Goal: Information Seeking & Learning: Check status

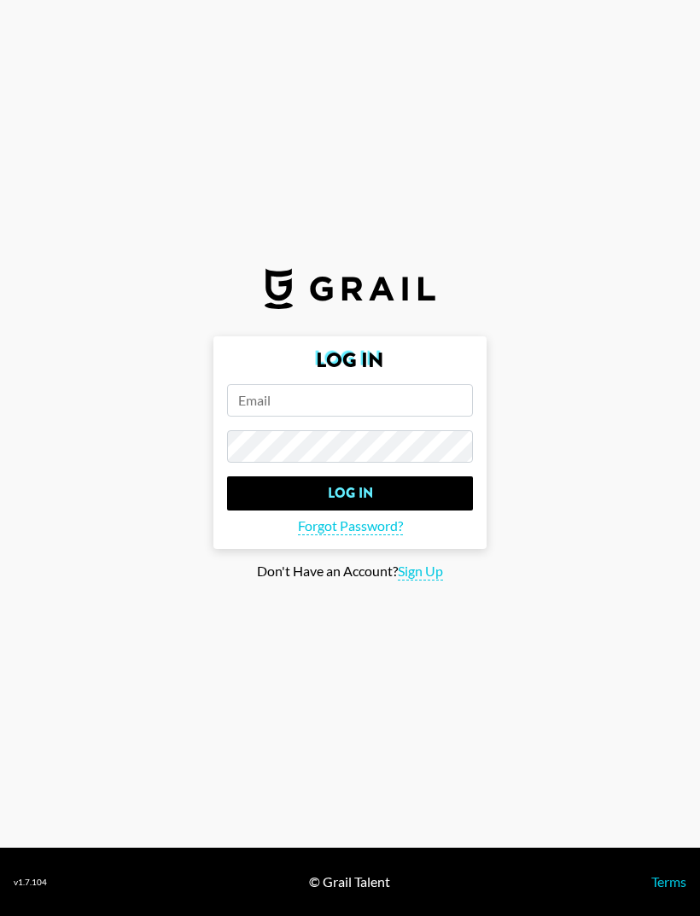
type input "[EMAIL_ADDRESS][PERSON_NAME][DOMAIN_NAME]"
click at [350, 510] on input "Log In" at bounding box center [350, 493] width 246 height 34
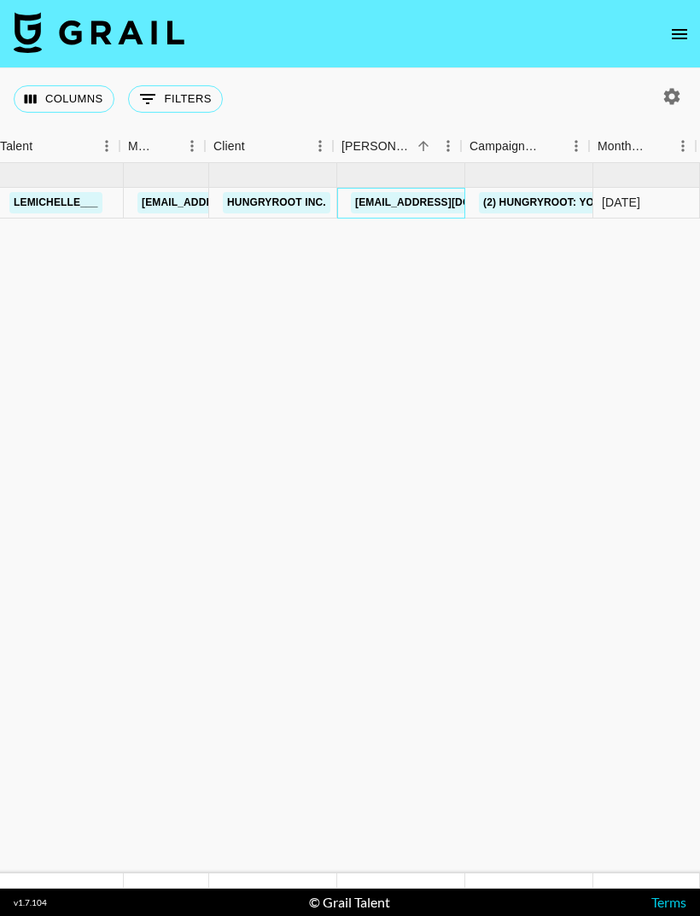
scroll to position [0, 149]
click at [438, 211] on link "[EMAIL_ADDRESS][DOMAIN_NAME]" at bounding box center [442, 202] width 191 height 21
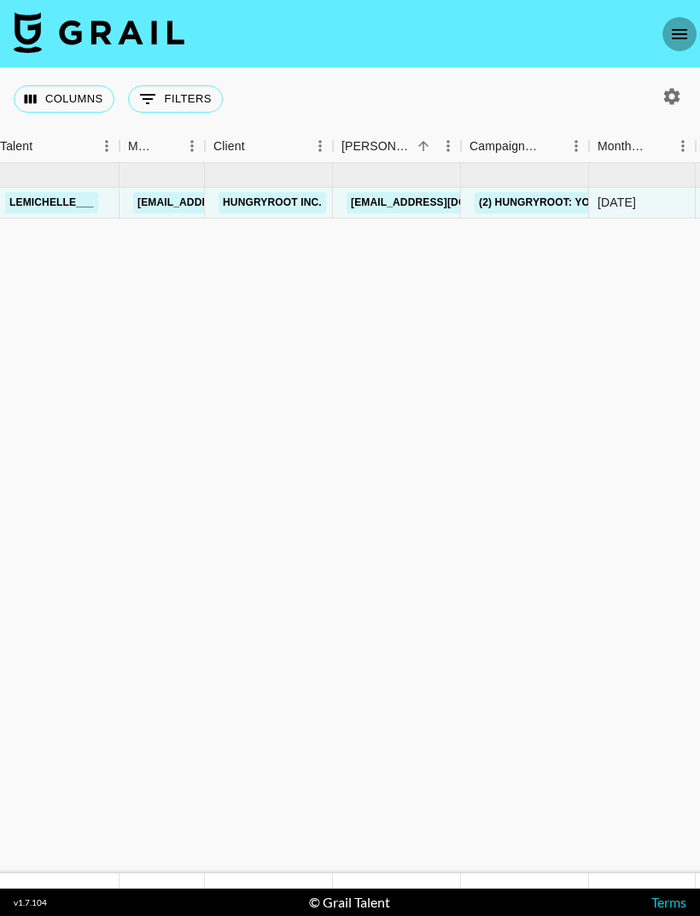
click at [668, 35] on button "open drawer" at bounding box center [679, 34] width 34 height 34
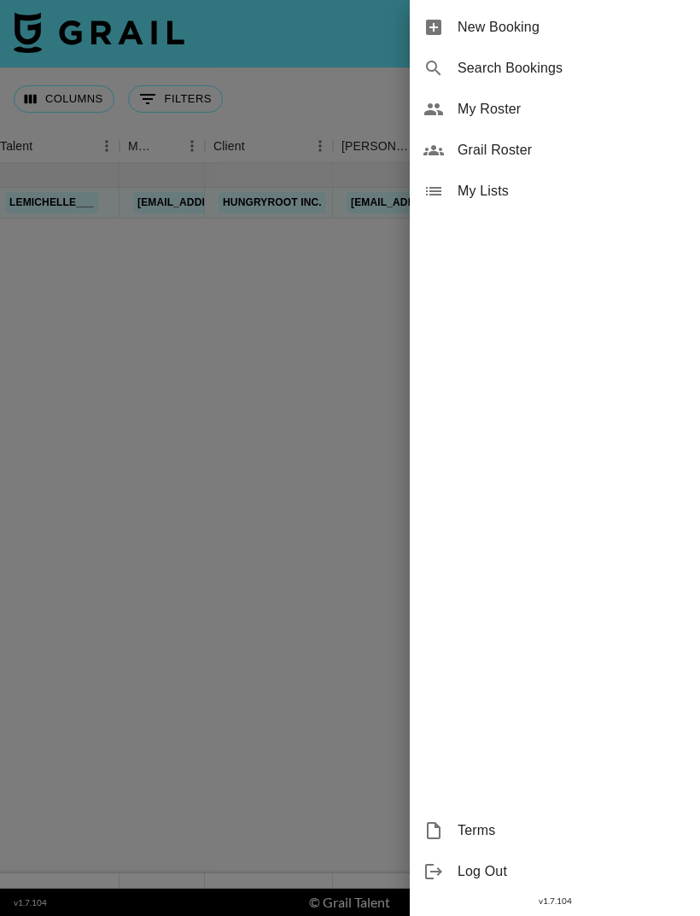
click at [548, 75] on span "Search Bookings" at bounding box center [571, 68] width 229 height 20
select select "id"
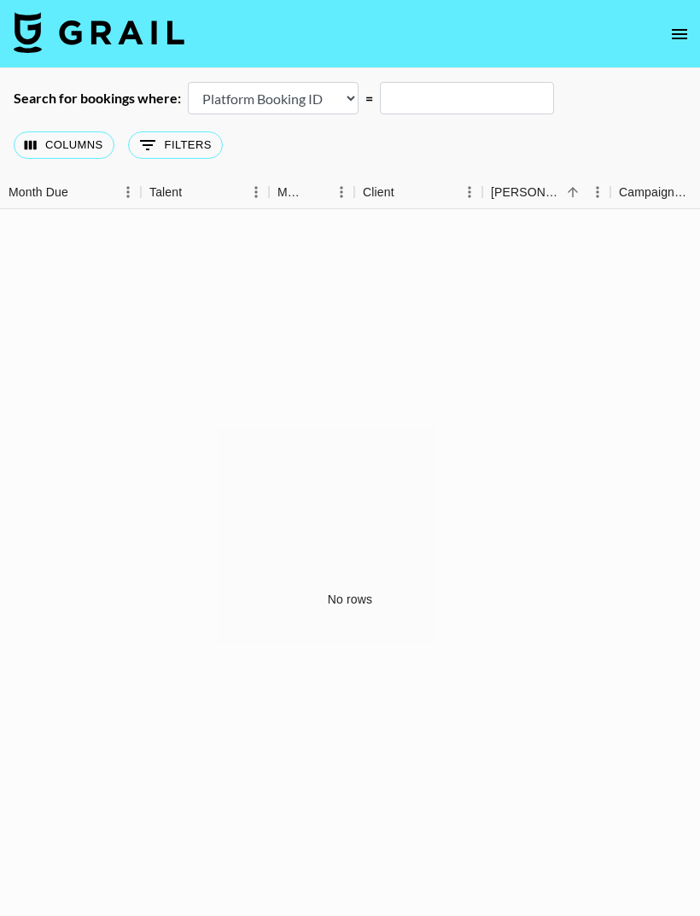
click at [486, 96] on input "text" at bounding box center [467, 98] width 174 height 32
click at [579, 114] on div "Search for bookings where: Airtable Booking ID Platform Booking ID Platform Cam…" at bounding box center [350, 98] width 700 height 32
click at [337, 103] on select "Airtable Booking ID Platform Booking ID Platform Campaign ID" at bounding box center [273, 98] width 171 height 32
click at [478, 98] on input "text" at bounding box center [467, 98] width 174 height 32
type input "A"
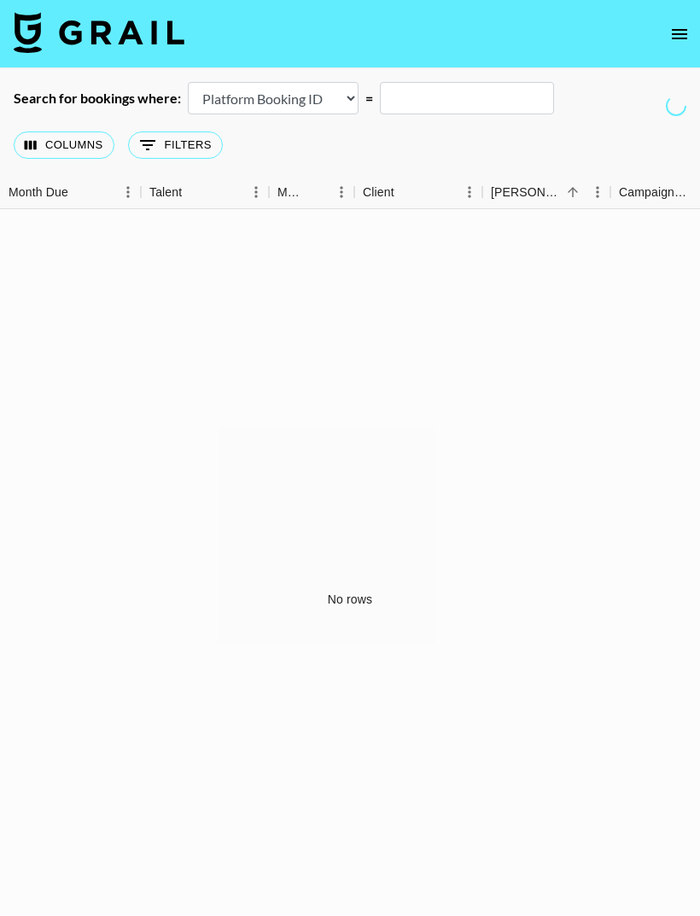
click at [173, 148] on button "0 Filters" at bounding box center [175, 144] width 95 height 27
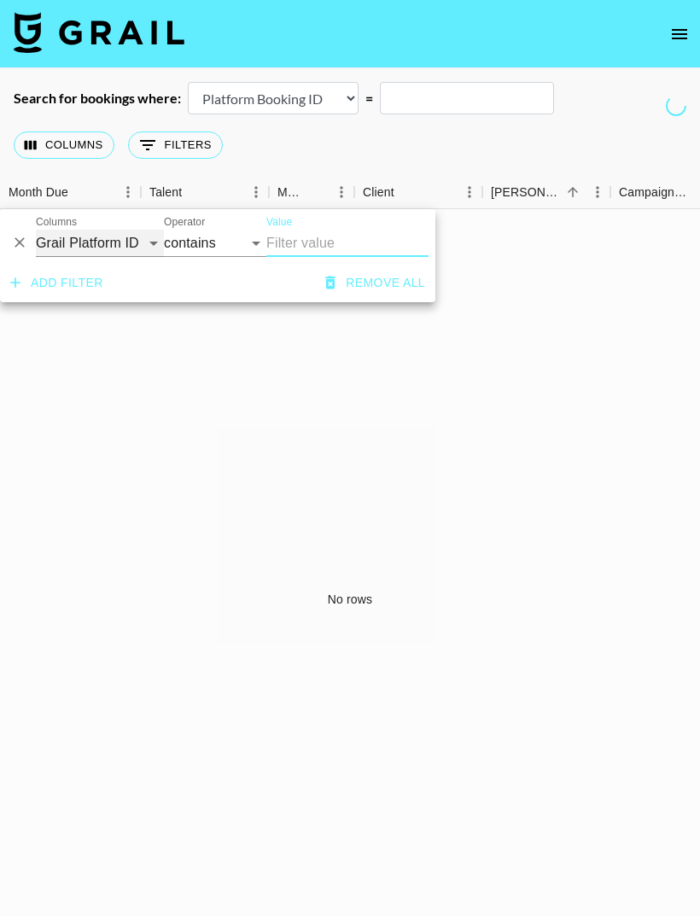
click at [102, 239] on select "Grail Platform ID Airtable ID Talent Manager Client [PERSON_NAME] Campaign (Typ…" at bounding box center [100, 243] width 128 height 27
select select "clientId"
select select "is"
click at [332, 239] on input "Value" at bounding box center [381, 243] width 230 height 26
type input "astrokes"
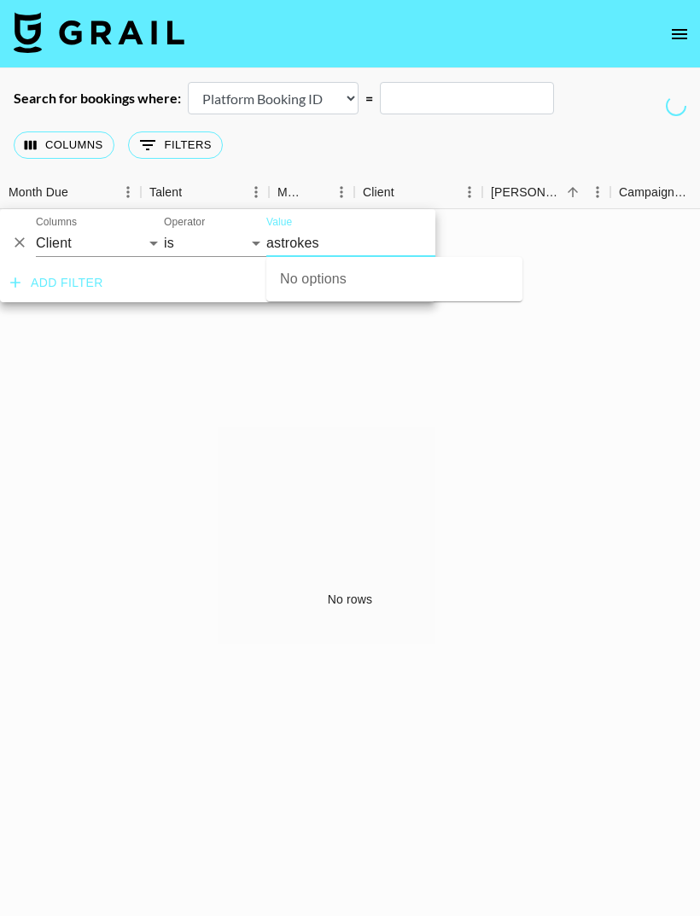
click at [486, 511] on div "No rows" at bounding box center [350, 599] width 700 height 780
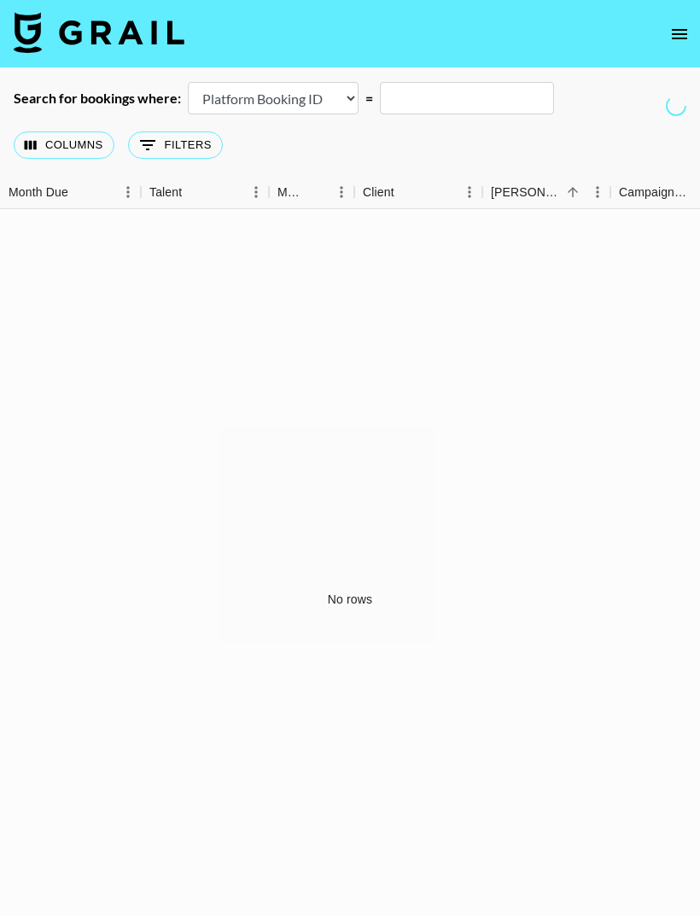
click at [79, 138] on button "Columns" at bounding box center [64, 144] width 101 height 27
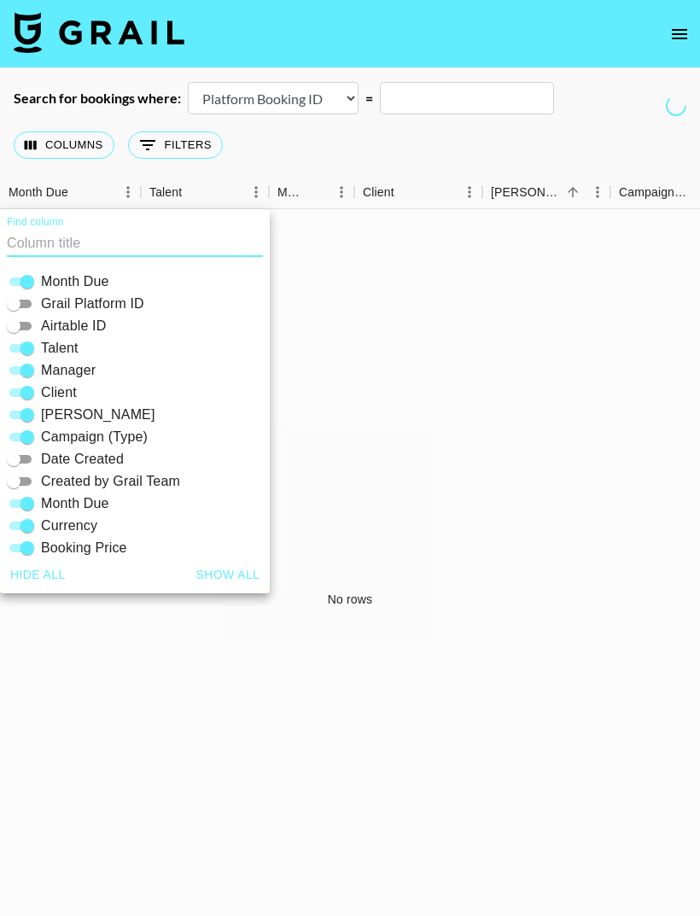
click at [196, 146] on button "0 Filters" at bounding box center [175, 144] width 95 height 27
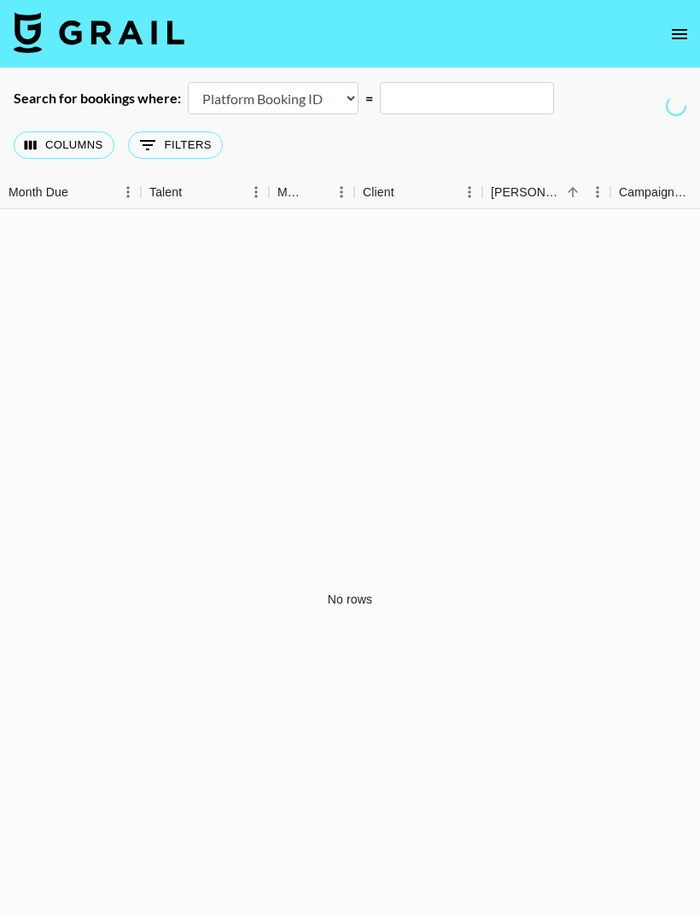
click at [93, 149] on button "Columns" at bounding box center [64, 144] width 101 height 27
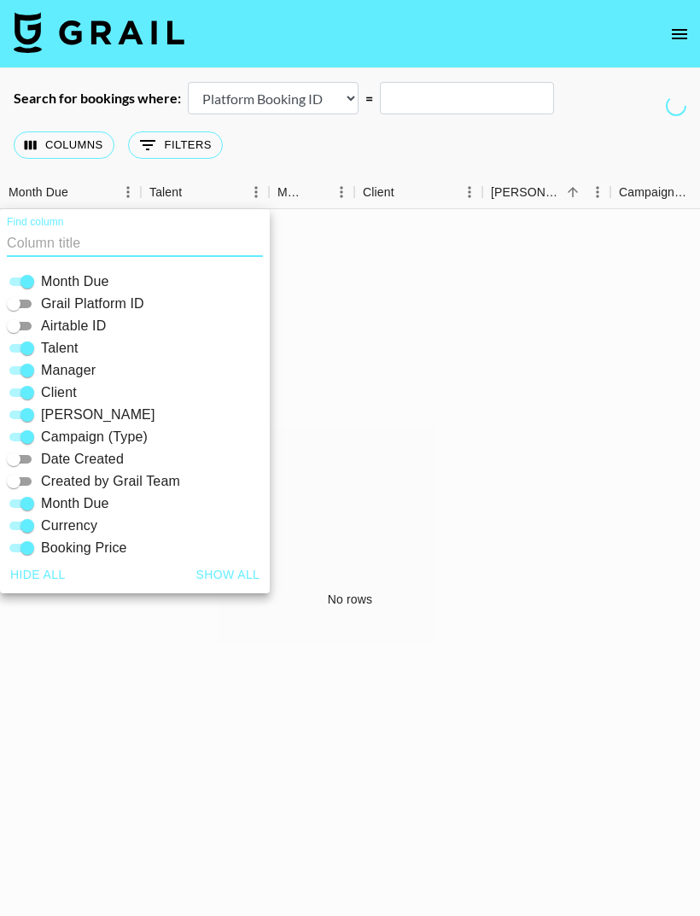
click at [35, 472] on input "Created by Grail Team" at bounding box center [13, 481] width 61 height 20
checkbox input "true"
click at [32, 460] on input "Date Created" at bounding box center [13, 459] width 61 height 20
checkbox input "true"
click at [29, 323] on input "Airtable ID" at bounding box center [13, 326] width 61 height 20
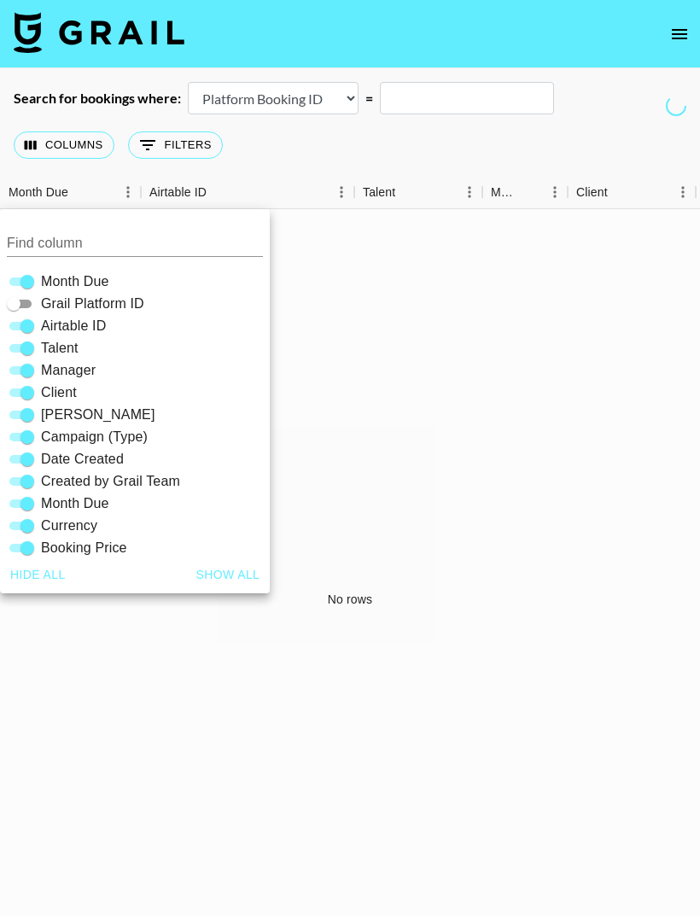
click at [28, 323] on input "Airtable ID" at bounding box center [27, 326] width 61 height 20
checkbox input "false"
click at [380, 325] on div "No rows" at bounding box center [350, 599] width 700 height 780
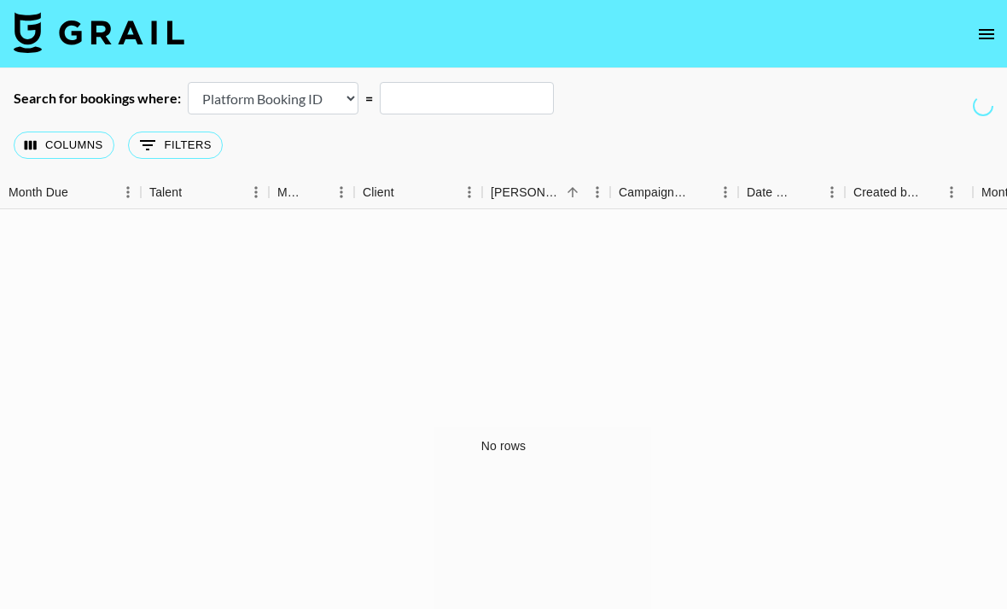
click at [326, 112] on select "Airtable Booking ID Platform Booking ID Platform Campaign ID" at bounding box center [273, 98] width 171 height 32
click at [323, 102] on select "Airtable Booking ID Platform Booking ID Platform Campaign ID" at bounding box center [273, 98] width 171 height 32
select select "campaignId"
click at [699, 36] on button "open drawer" at bounding box center [987, 34] width 34 height 34
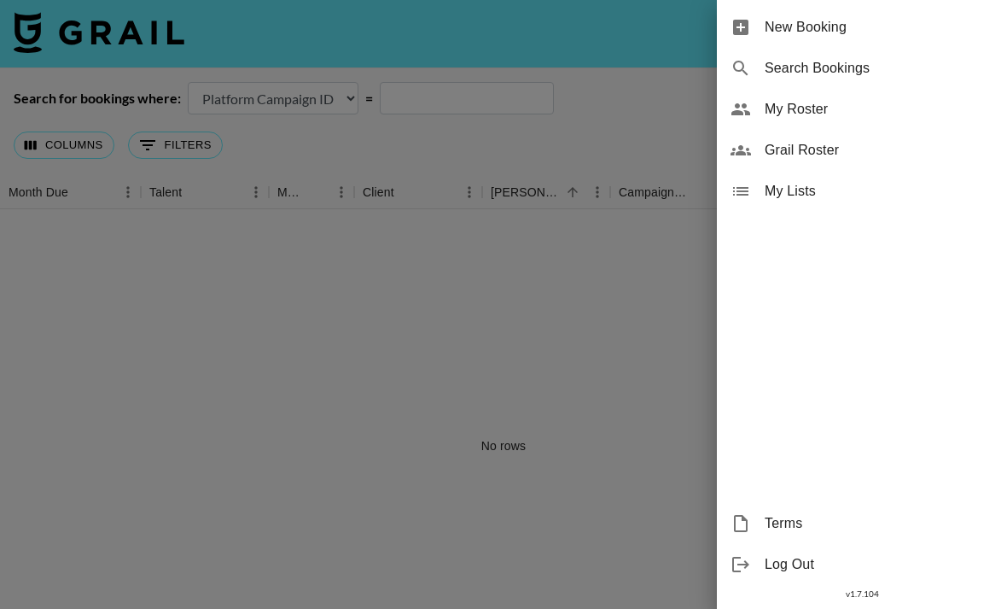
click at [699, 147] on span "Grail Roster" at bounding box center [879, 150] width 229 height 20
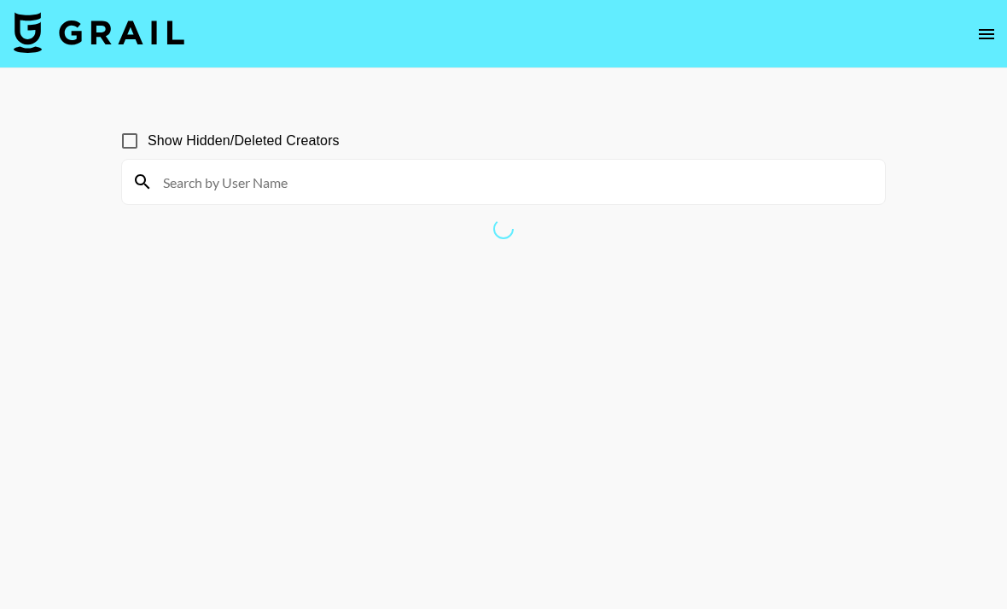
click at [699, 34] on nav at bounding box center [503, 34] width 1007 height 68
click at [699, 38] on icon "open drawer" at bounding box center [986, 34] width 15 height 10
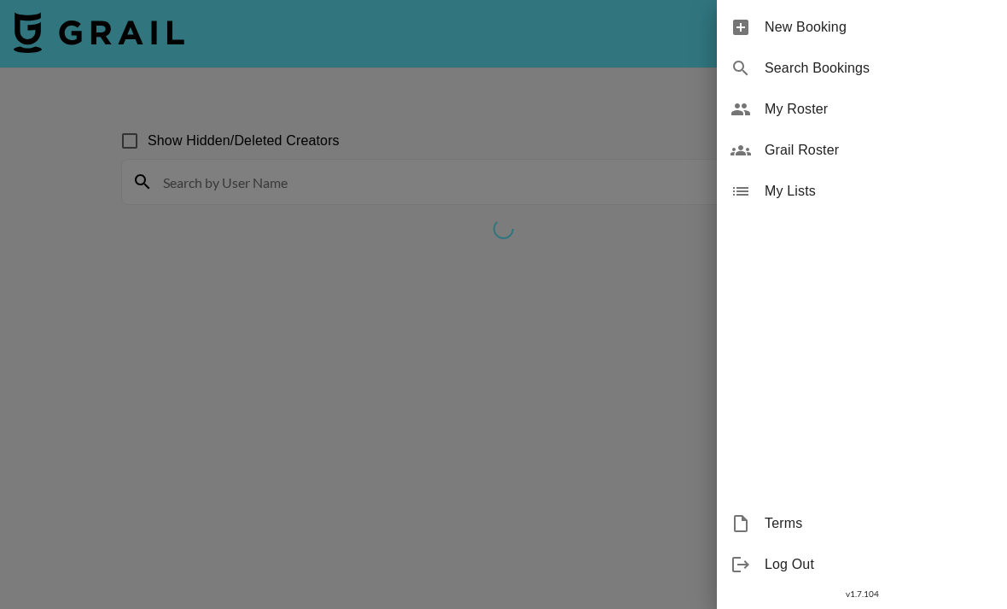
click at [699, 67] on span "Search Bookings" at bounding box center [879, 68] width 229 height 20
select select "id"
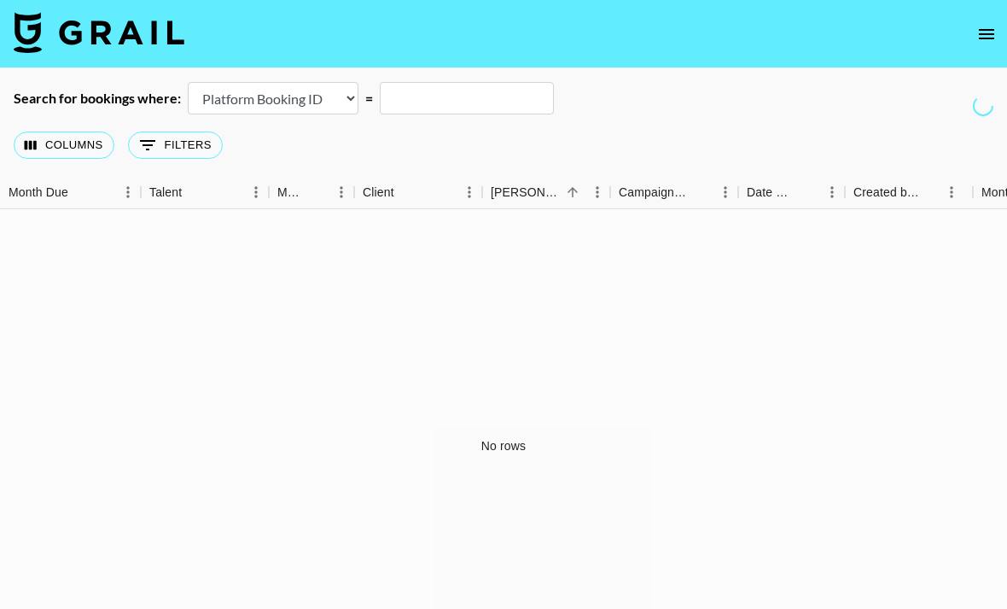
click at [462, 93] on input "text" at bounding box center [467, 98] width 174 height 32
type input "A"
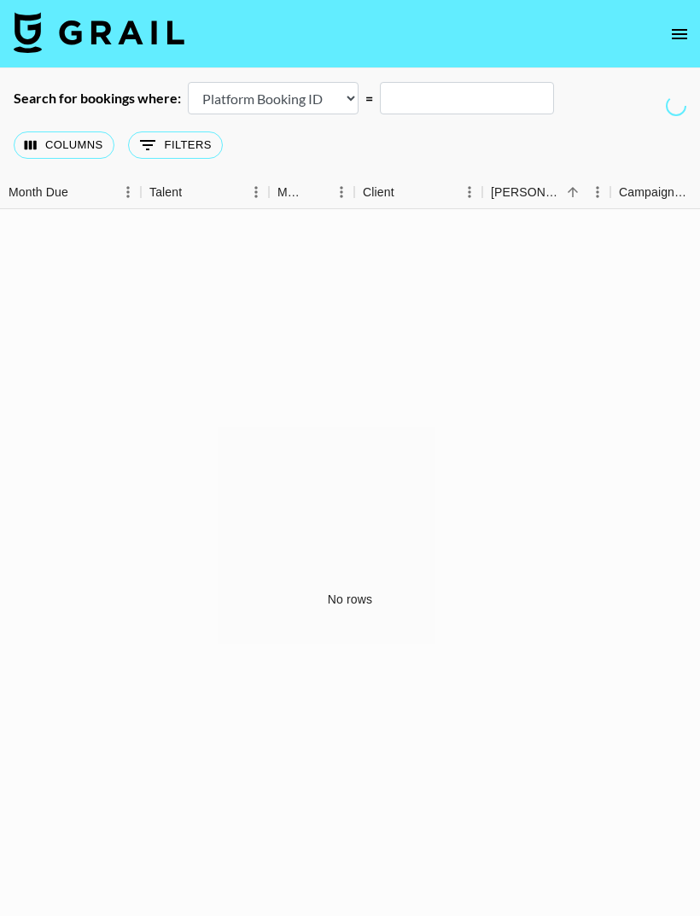
click at [183, 144] on button "0 Filters" at bounding box center [175, 144] width 95 height 27
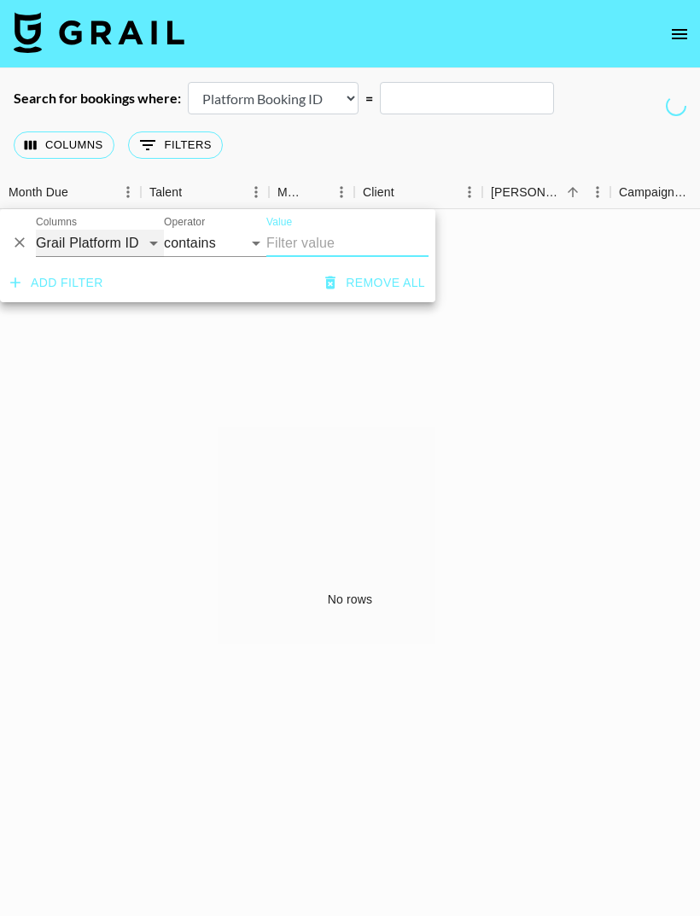
click at [122, 242] on select "Grail Platform ID Airtable ID Talent Manager Client [PERSON_NAME] Campaign (Typ…" at bounding box center [100, 243] width 128 height 27
select select "bookerId"
select select "is"
click at [349, 245] on input "Value" at bounding box center [381, 243] width 230 height 26
type input "hungryroot"
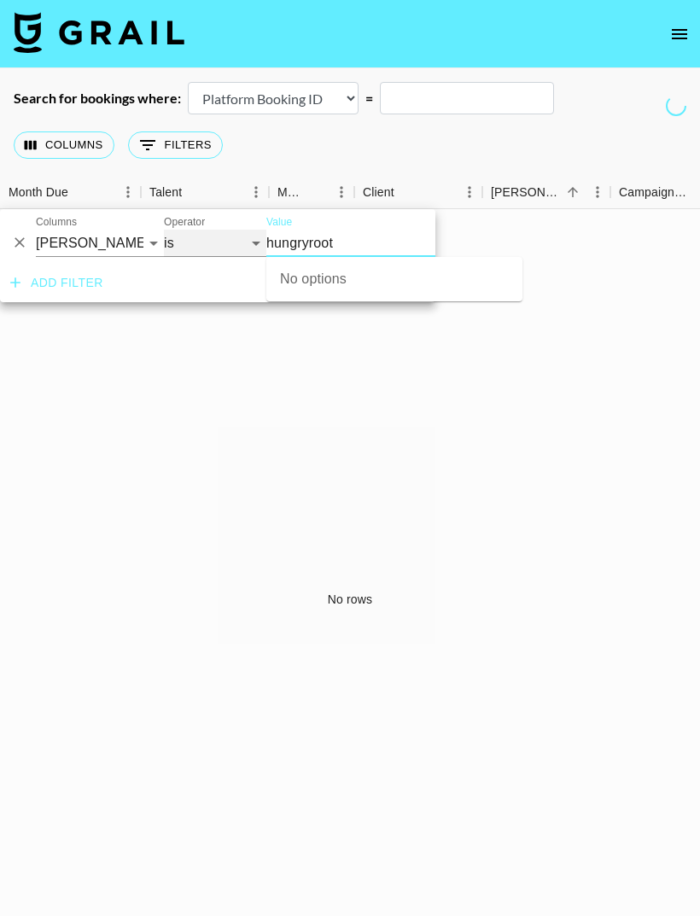
click at [245, 240] on select "is is not is any of is not any of" at bounding box center [215, 243] width 102 height 27
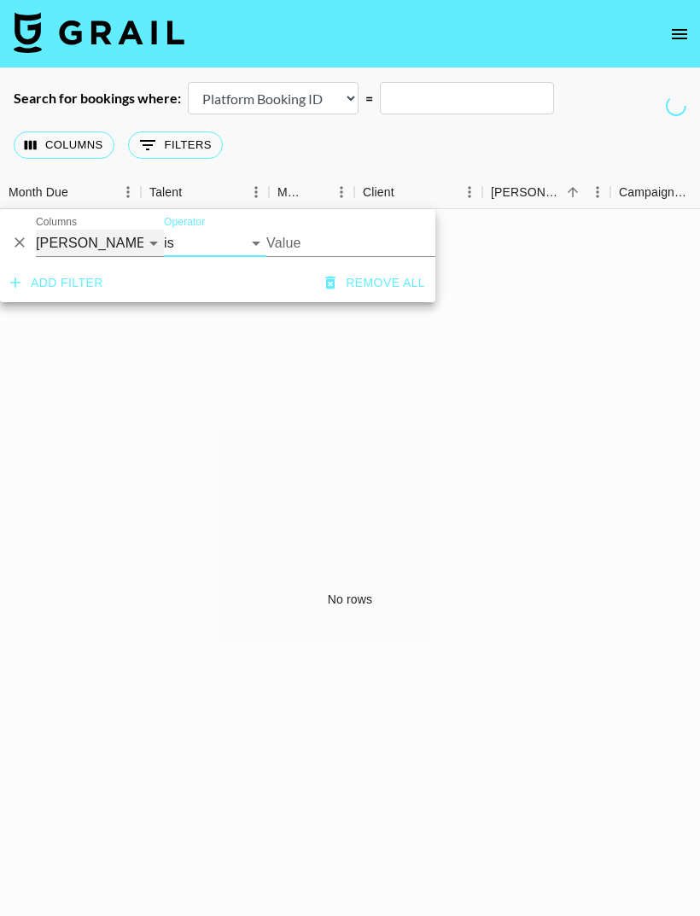
click at [147, 250] on select "Grail Platform ID Airtable ID Talent Manager Client [PERSON_NAME] Campaign (Typ…" at bounding box center [100, 243] width 128 height 27
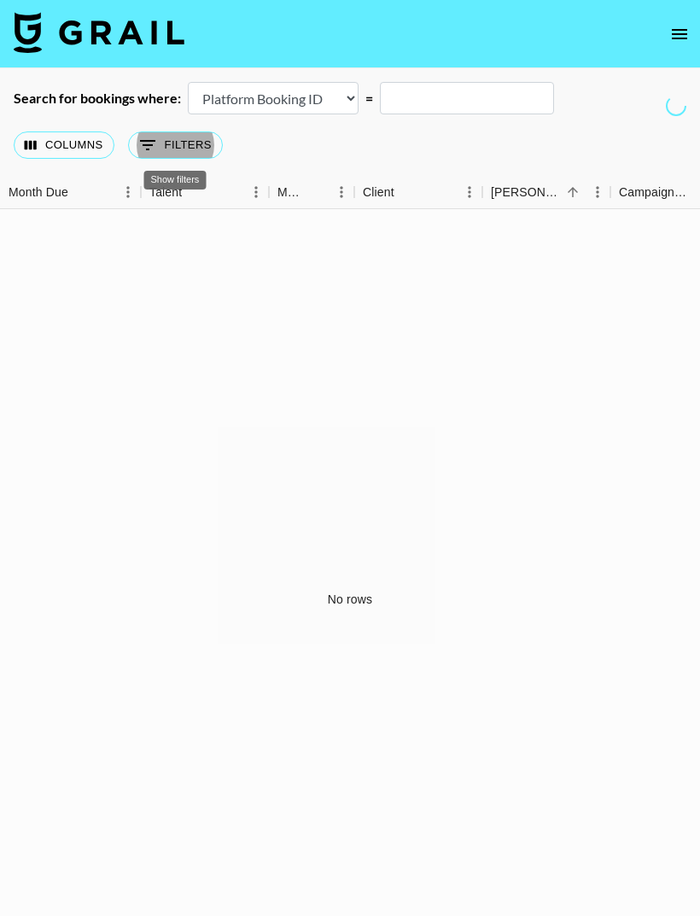
click at [330, 103] on select "Airtable Booking ID Platform Booking ID Platform Campaign ID" at bounding box center [273, 98] width 171 height 32
click at [327, 92] on select "Airtable Booking ID Platform Booking ID Platform Campaign ID" at bounding box center [273, 98] width 171 height 32
click at [565, 192] on icon "Sort" at bounding box center [572, 191] width 15 height 15
click at [84, 149] on button "Columns" at bounding box center [64, 144] width 101 height 27
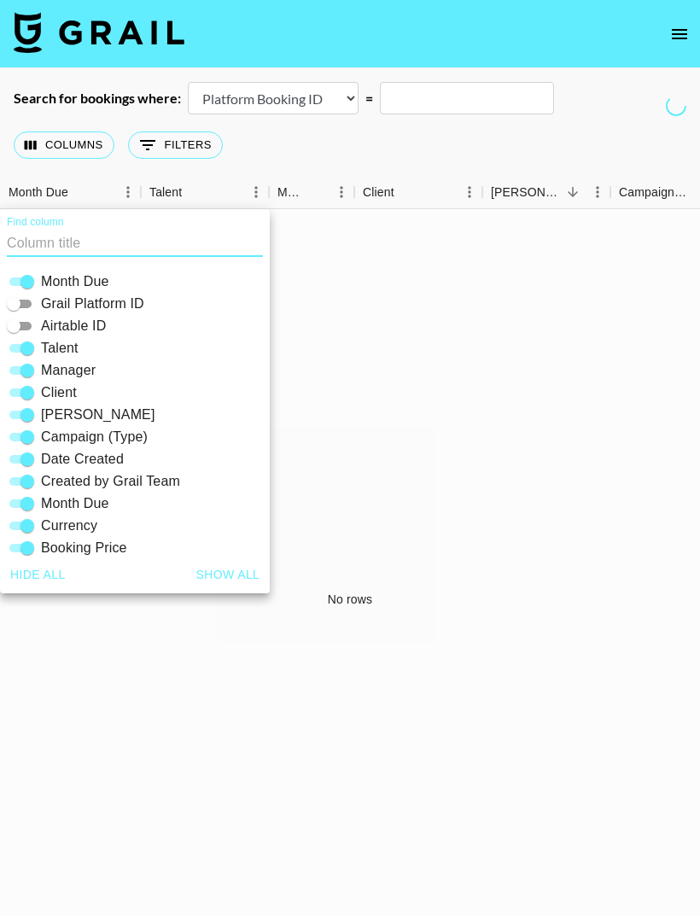
click at [25, 277] on input "Month Due" at bounding box center [27, 281] width 61 height 20
checkbox input "false"
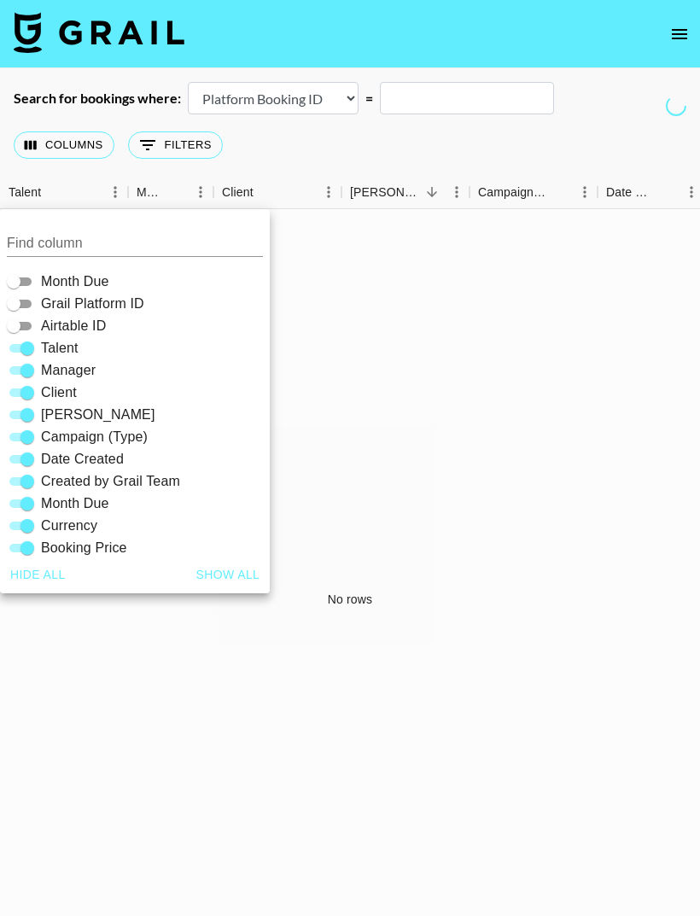
click at [24, 350] on input "Talent" at bounding box center [27, 348] width 61 height 20
checkbox input "false"
click at [22, 370] on input "Manager" at bounding box center [27, 370] width 61 height 20
checkbox input "false"
click at [25, 458] on input "Date Created" at bounding box center [27, 459] width 61 height 20
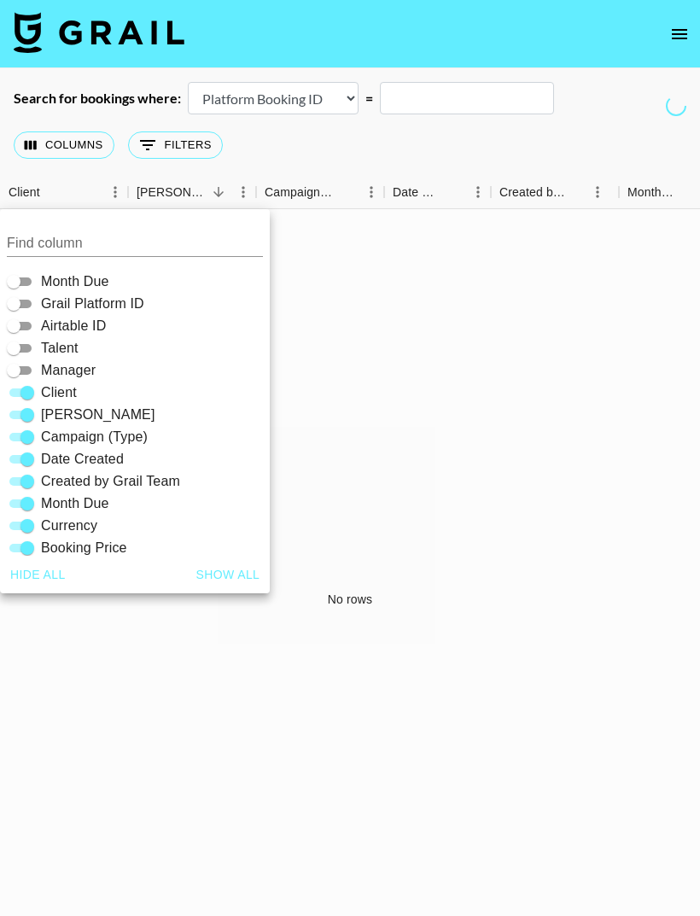
checkbox input "false"
click at [22, 479] on input "Created by Grail Team" at bounding box center [27, 481] width 61 height 20
click at [23, 481] on input "Created by Grail Team" at bounding box center [13, 481] width 61 height 20
checkbox input "true"
click at [32, 504] on input "Month Due" at bounding box center [27, 503] width 61 height 20
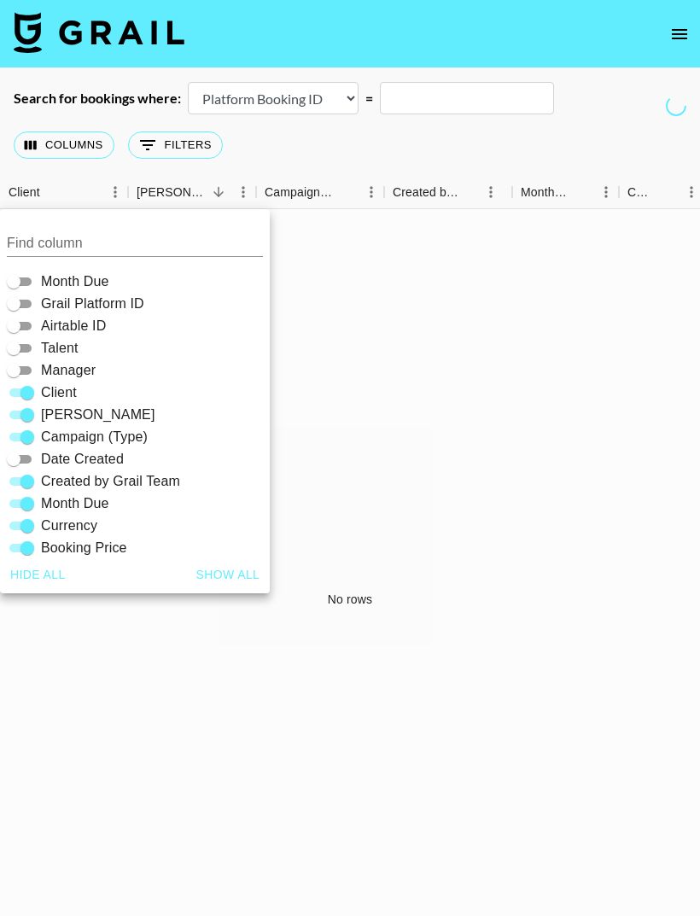
checkbox input "false"
click at [346, 342] on div "No rows" at bounding box center [350, 599] width 700 height 780
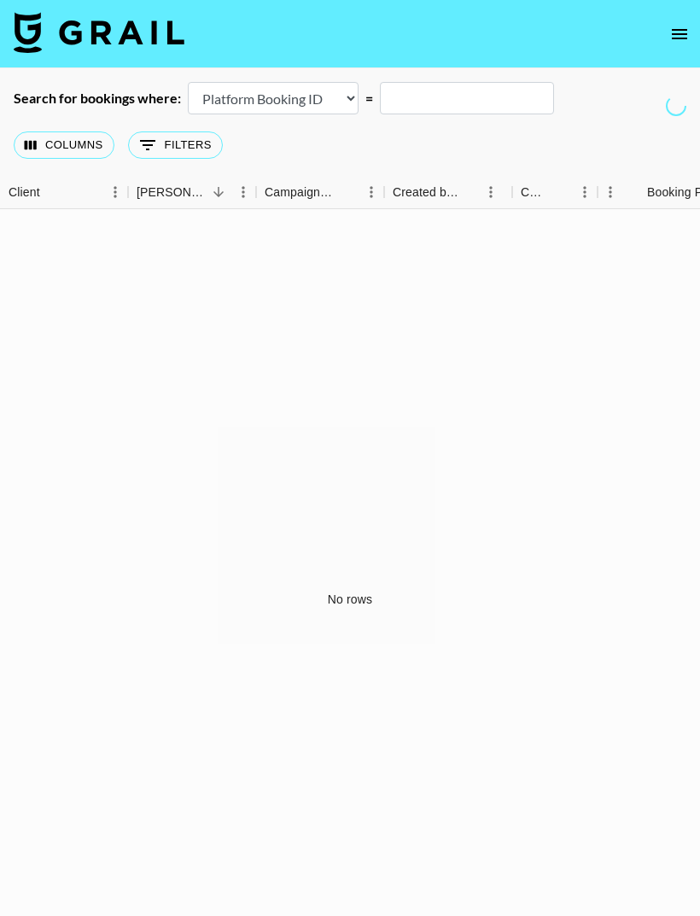
click at [676, 47] on button "open drawer" at bounding box center [679, 34] width 34 height 34
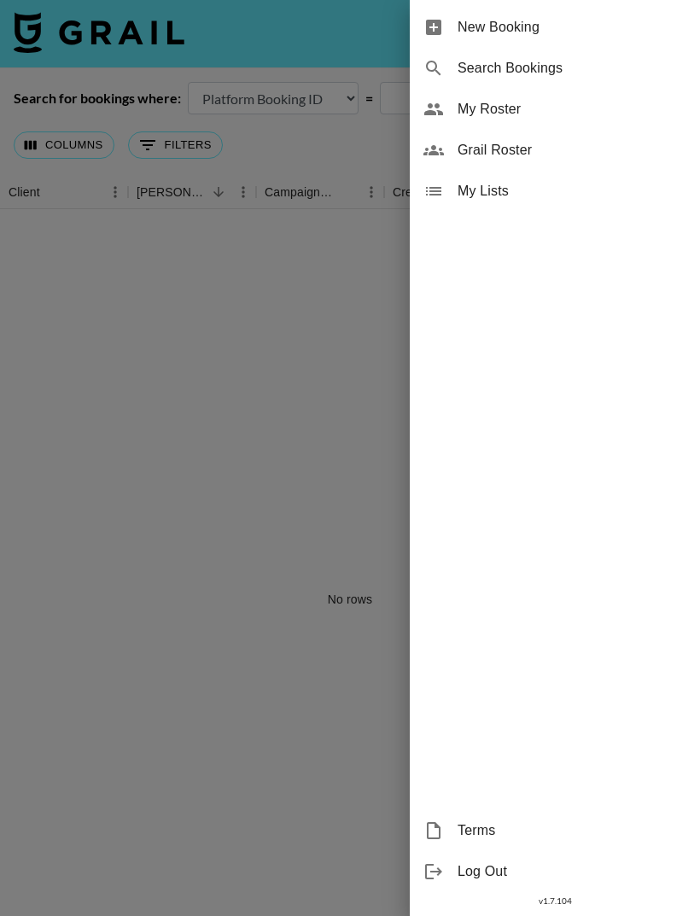
click at [324, 318] on div at bounding box center [350, 458] width 700 height 916
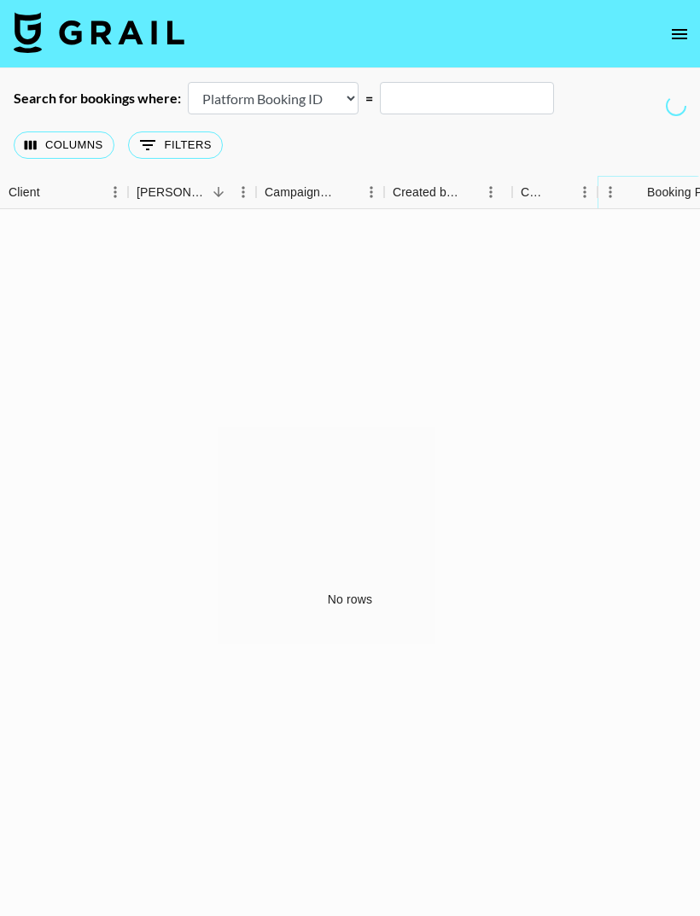
click at [645, 189] on button "Sort" at bounding box center [635, 192] width 24 height 24
click at [645, 198] on button "Sort" at bounding box center [635, 192] width 24 height 24
click at [85, 149] on button "Columns" at bounding box center [64, 144] width 101 height 27
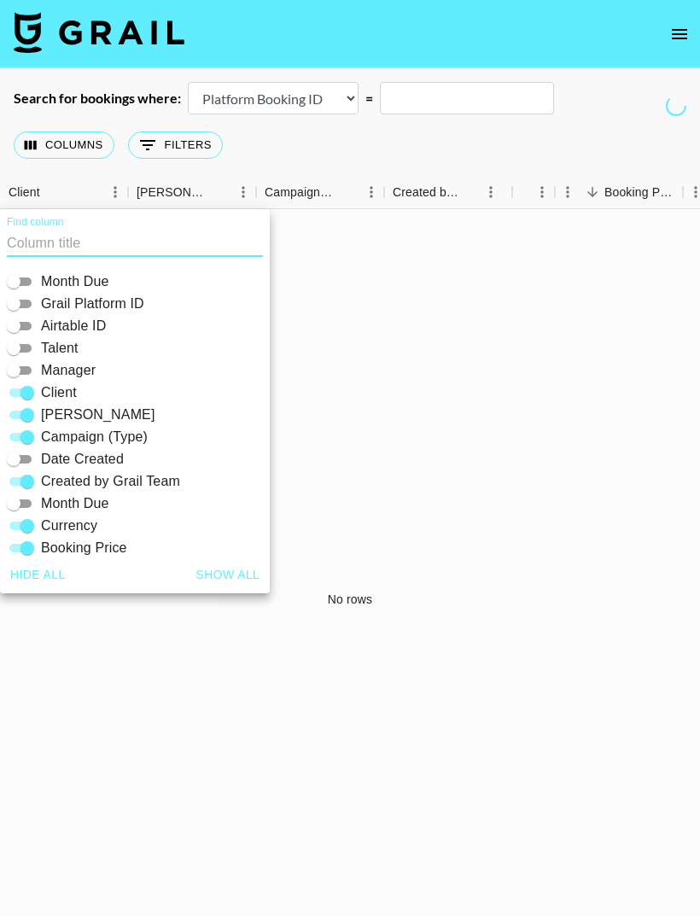
click at [32, 486] on input "Created by Grail Team" at bounding box center [27, 481] width 61 height 20
checkbox input "false"
click at [34, 433] on input "Campaign (Type)" at bounding box center [27, 437] width 61 height 20
checkbox input "false"
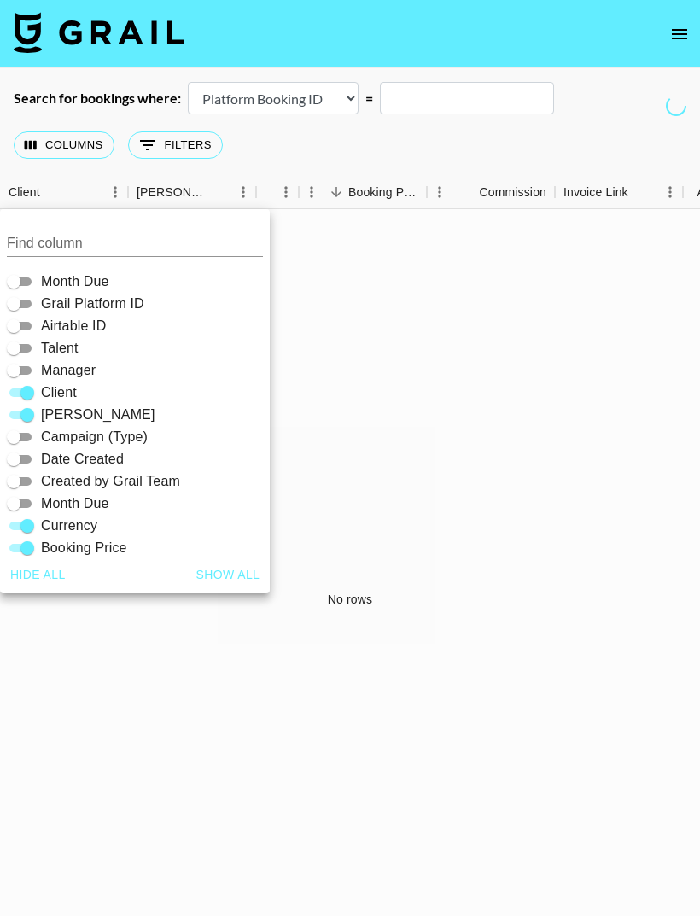
click at [330, 151] on div "Columns 0 Filters + Booking" at bounding box center [350, 144] width 700 height 61
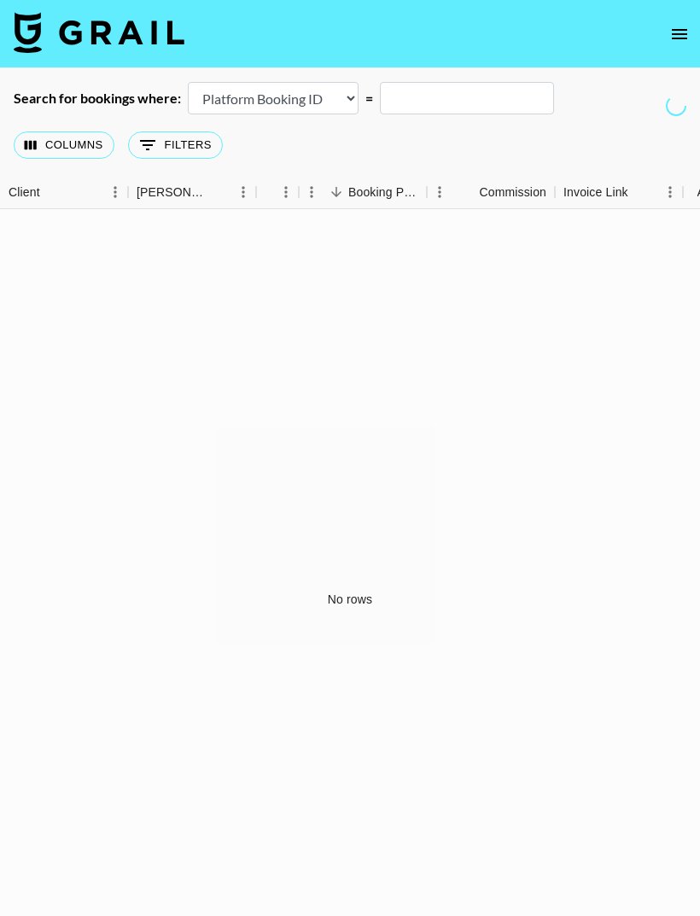
click at [90, 143] on button "Columns" at bounding box center [64, 144] width 101 height 27
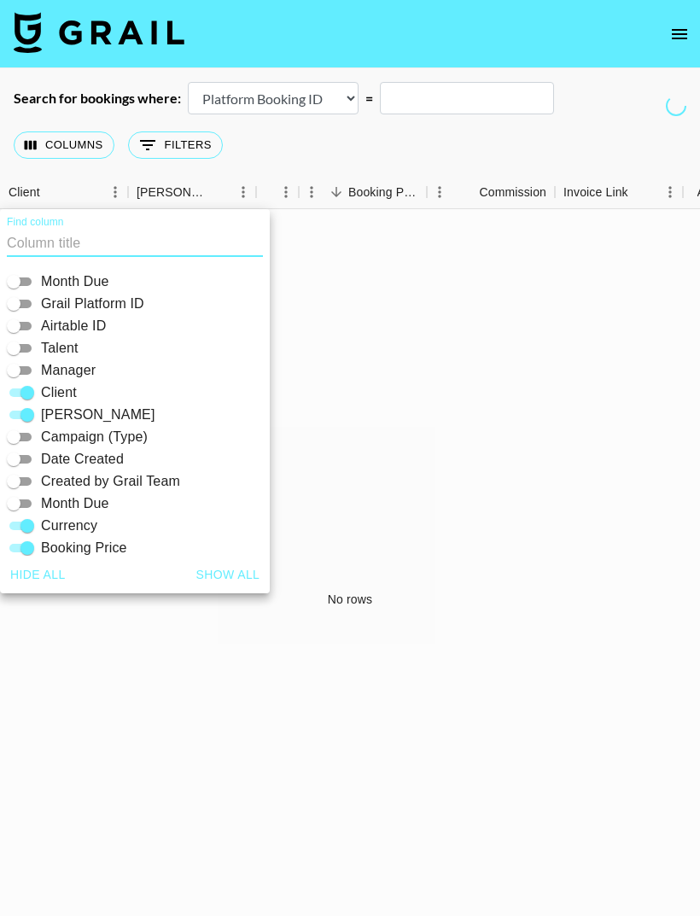
click at [171, 156] on button "0 Filters" at bounding box center [175, 144] width 95 height 27
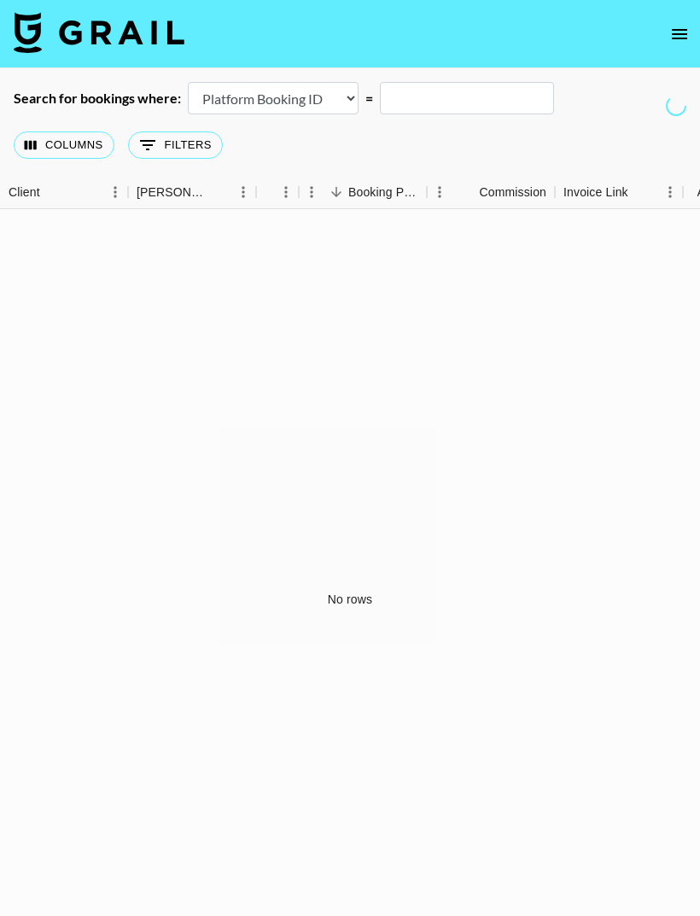
click at [201, 154] on button "0 Filters" at bounding box center [175, 144] width 95 height 27
select select "bookerId"
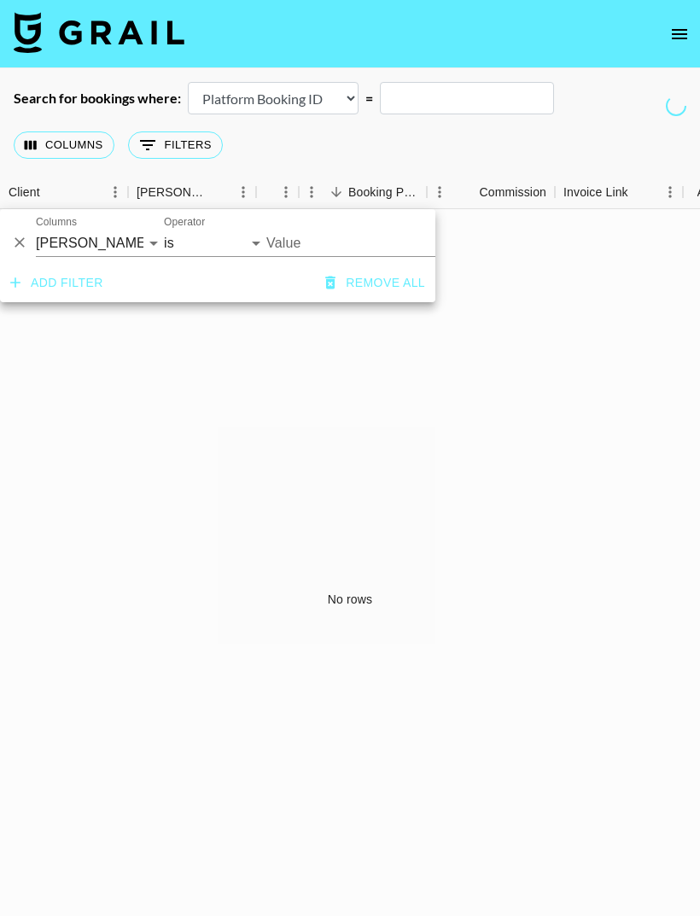
click at [294, 248] on input "Value" at bounding box center [381, 243] width 230 height 26
click at [256, 250] on select "is is not is any of is not any of" at bounding box center [215, 243] width 102 height 27
click at [338, 246] on input "Value" at bounding box center [381, 243] width 230 height 26
type input "hungry root"
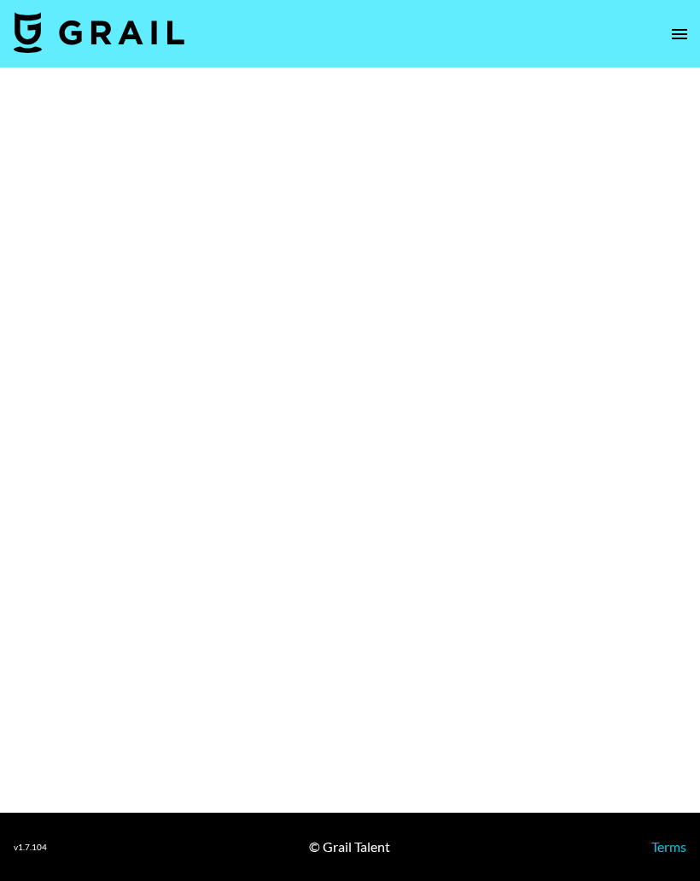
select select "Brand"
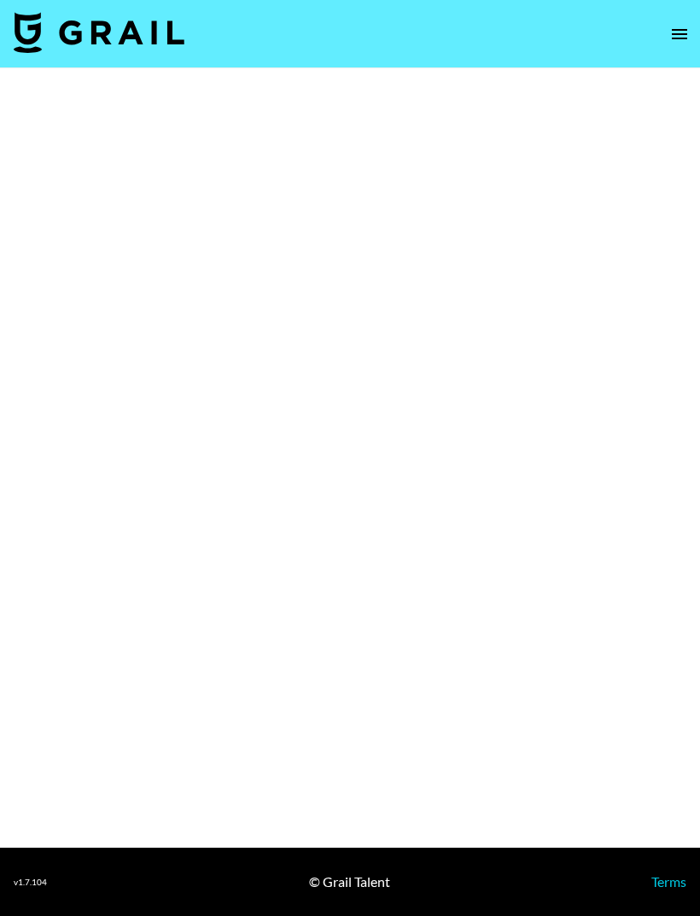
select select "Brand"
